Goal: Go to known website: Go to known website

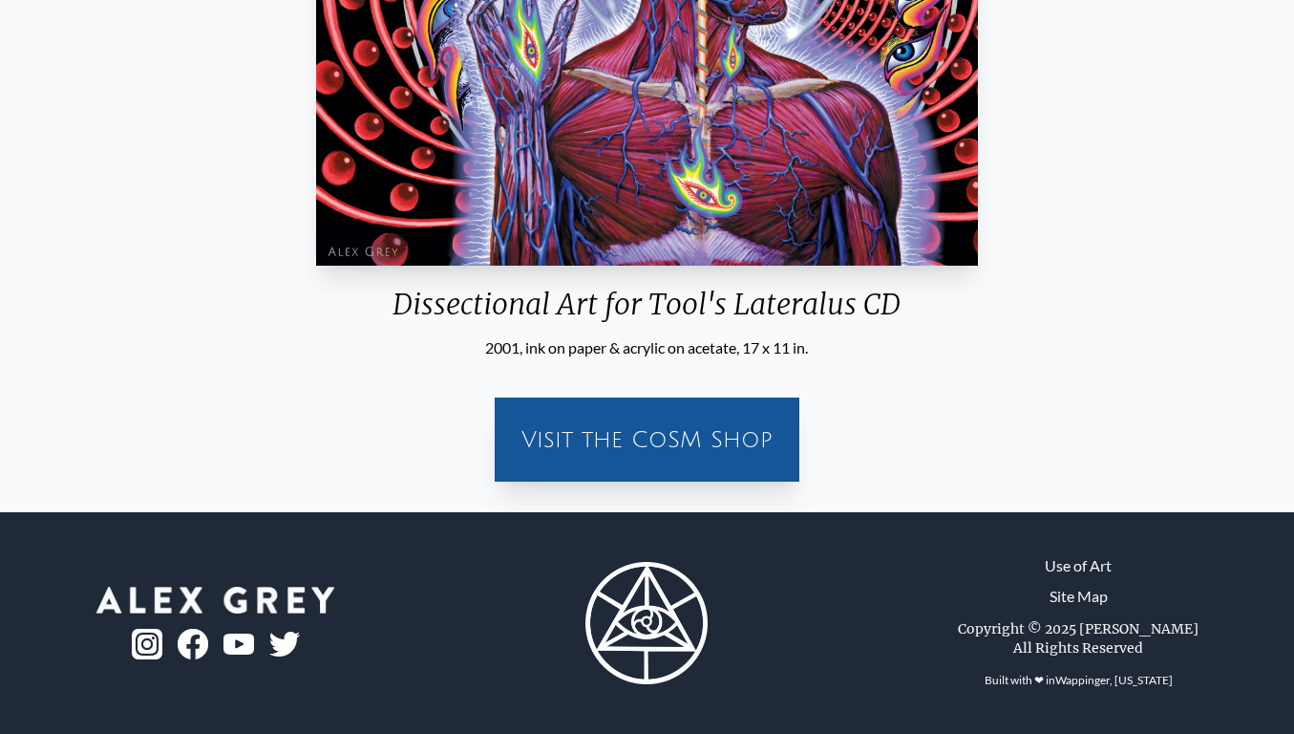
click at [1101, 389] on div "Visit the CoSM Shop" at bounding box center [647, 428] width 1264 height 138
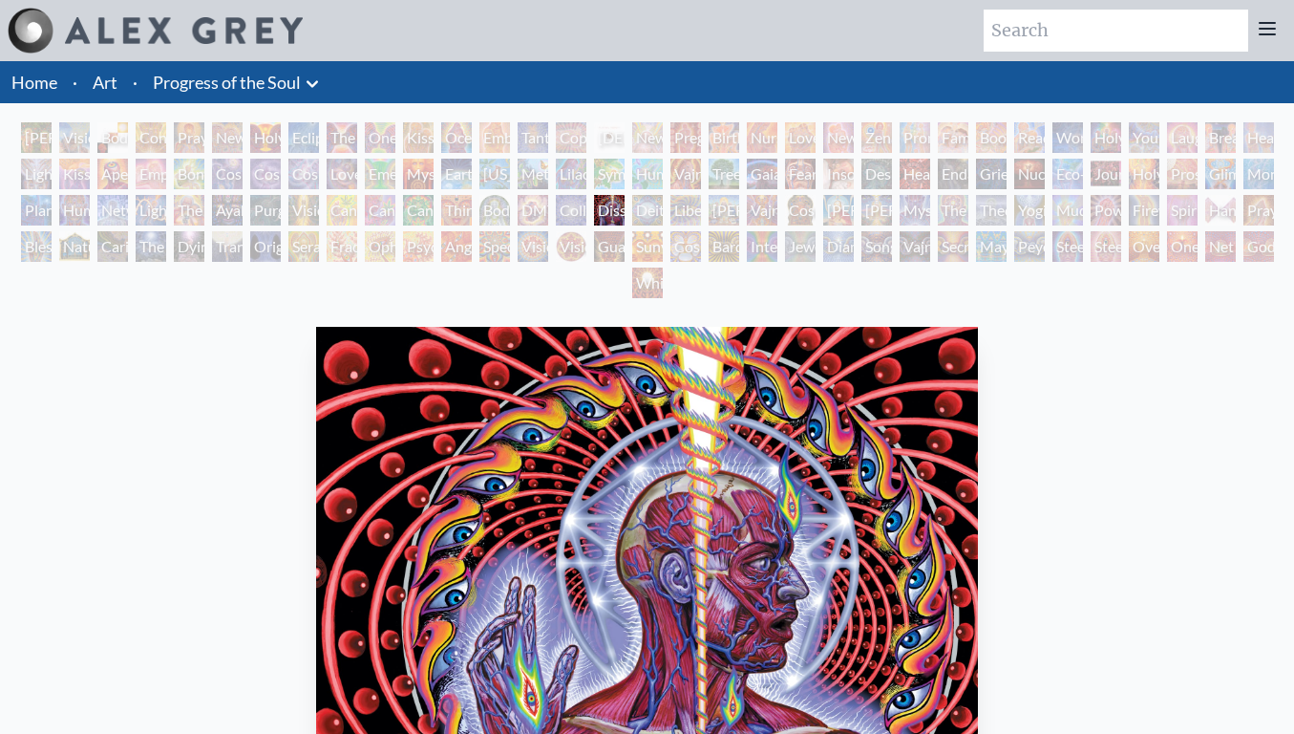
click at [317, 88] on icon at bounding box center [312, 84] width 23 height 23
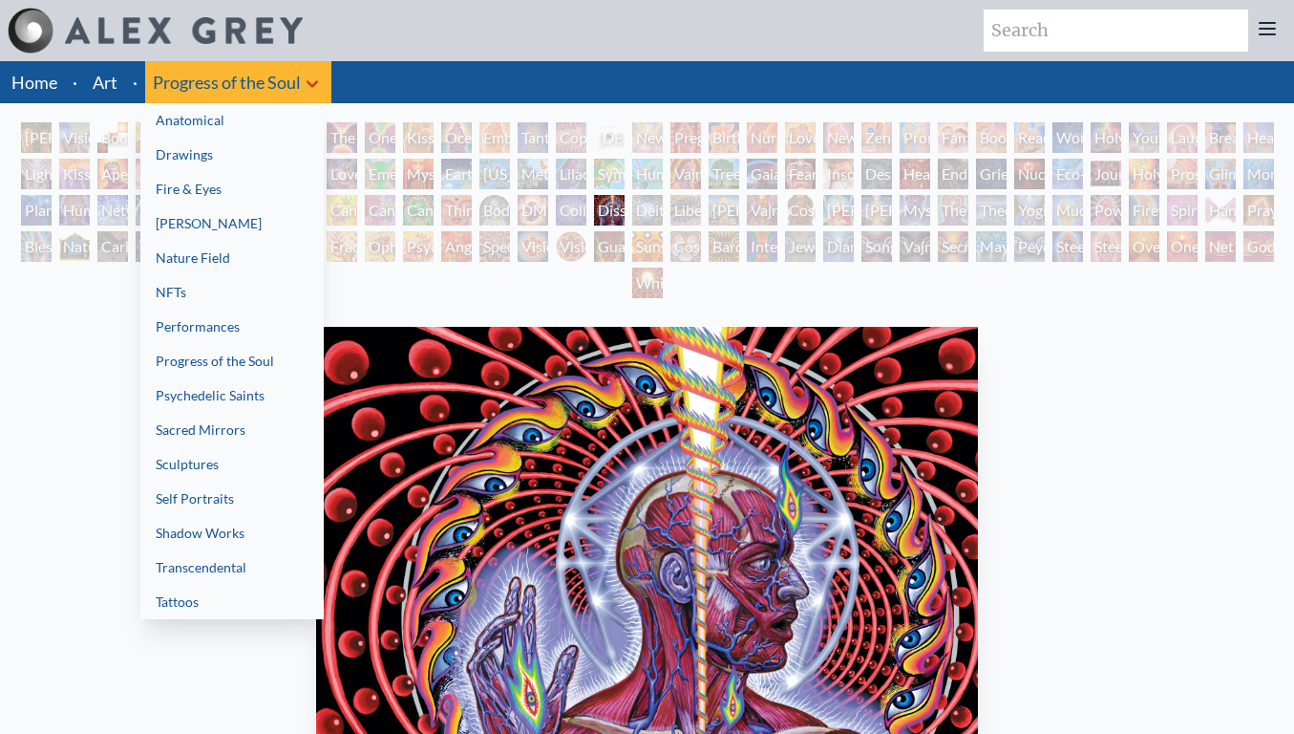
click at [230, 32] on div at bounding box center [647, 367] width 1294 height 734
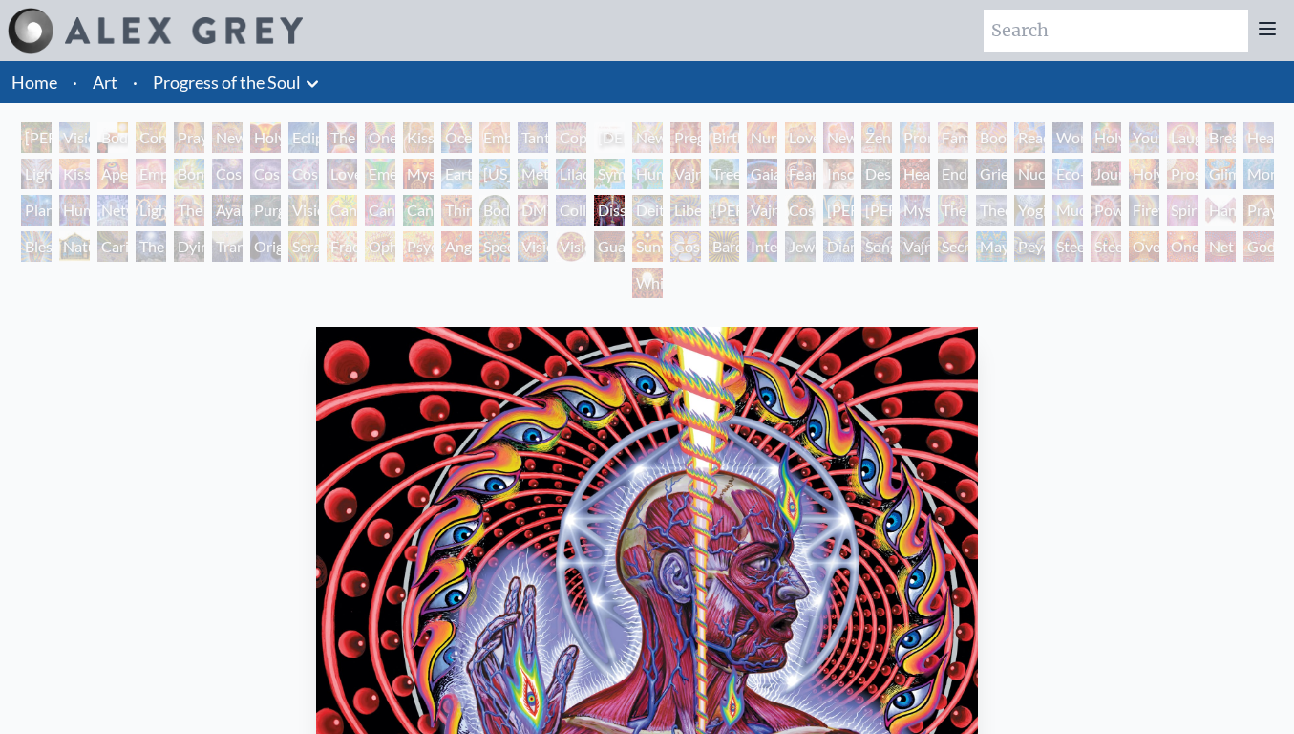
click at [230, 32] on img at bounding box center [184, 30] width 238 height 27
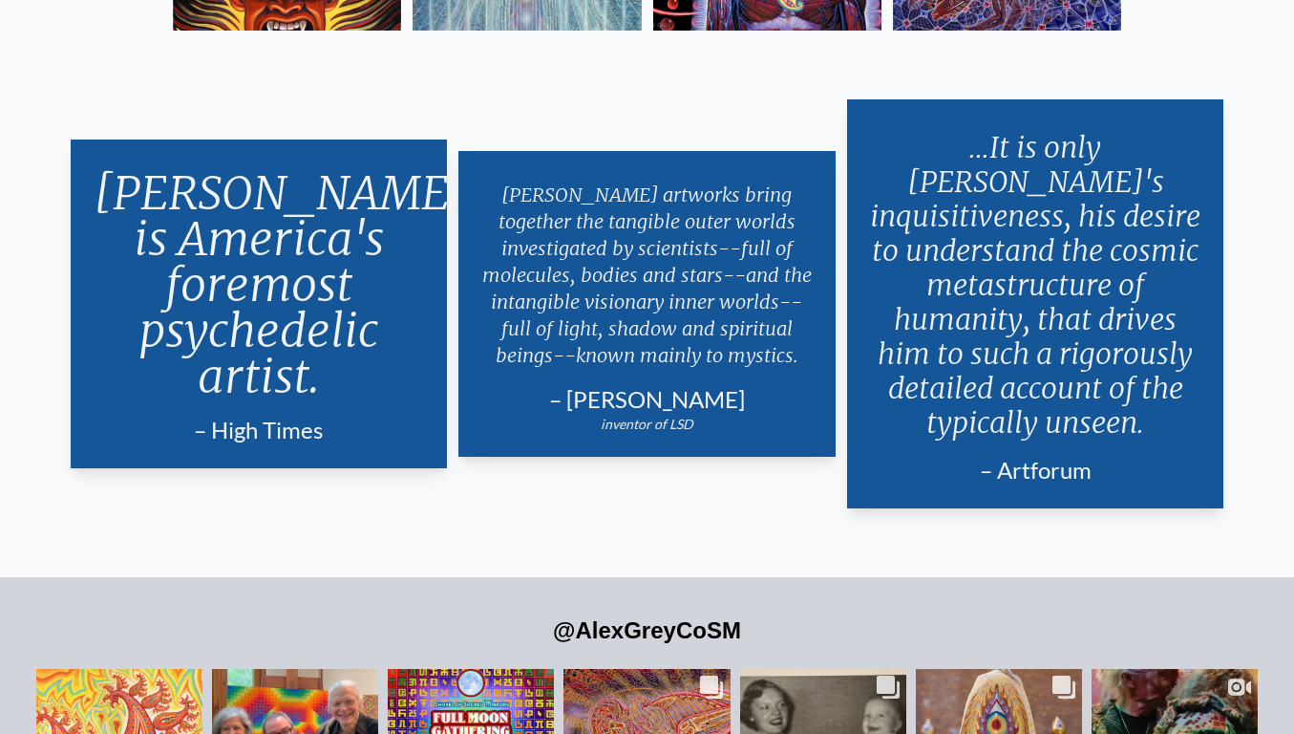
scroll to position [4184, 0]
